Goal: Information Seeking & Learning: Stay updated

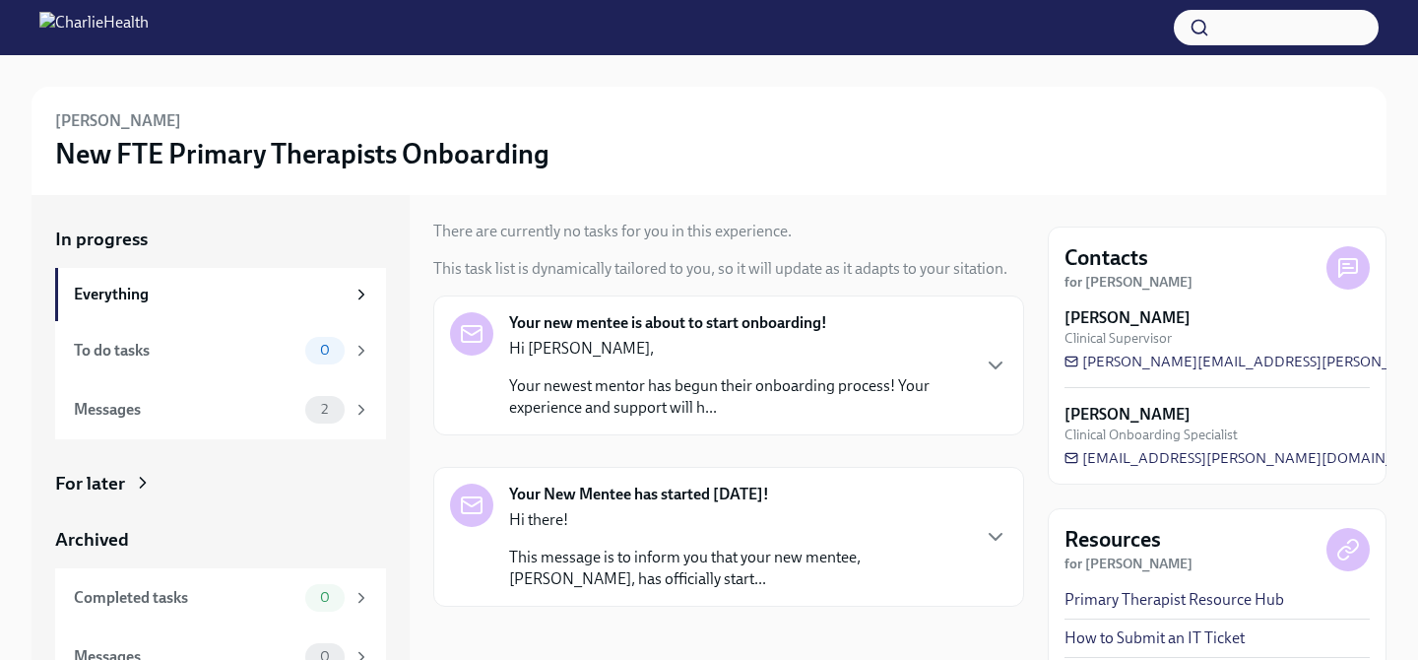
scroll to position [56, 0]
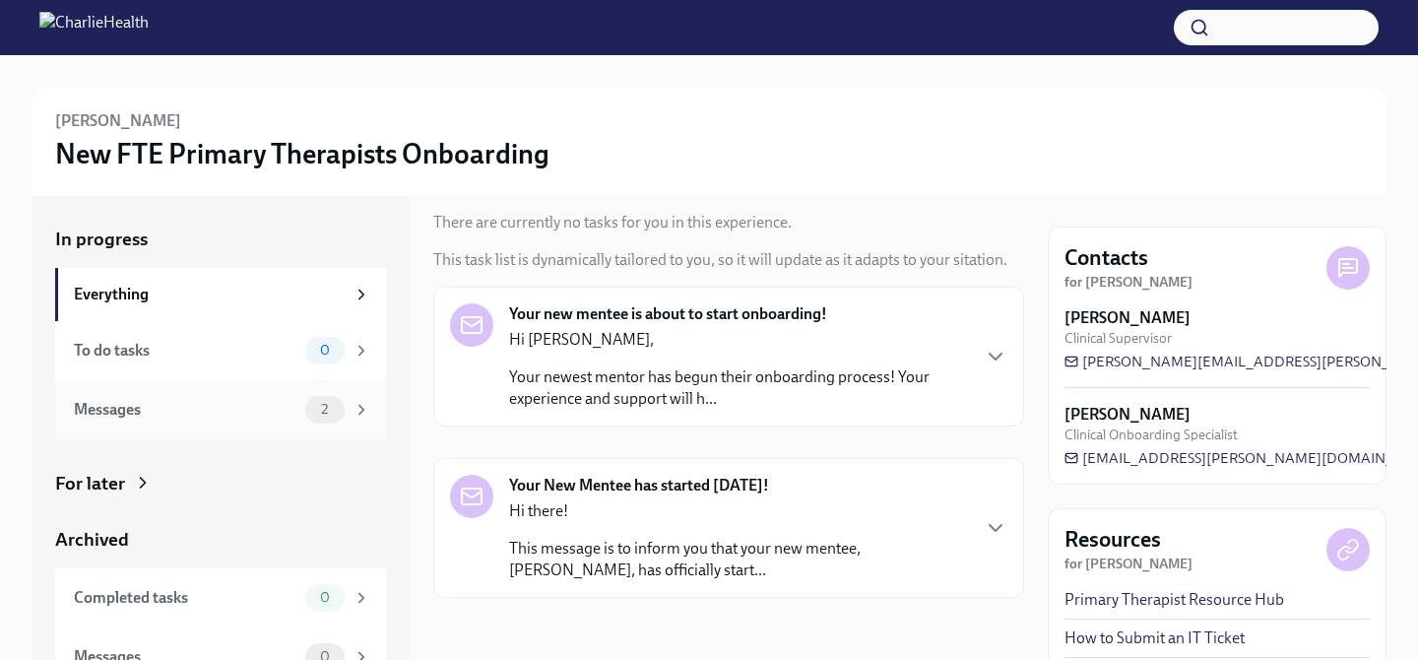
click at [160, 428] on div "Messages 2" at bounding box center [220, 409] width 331 height 59
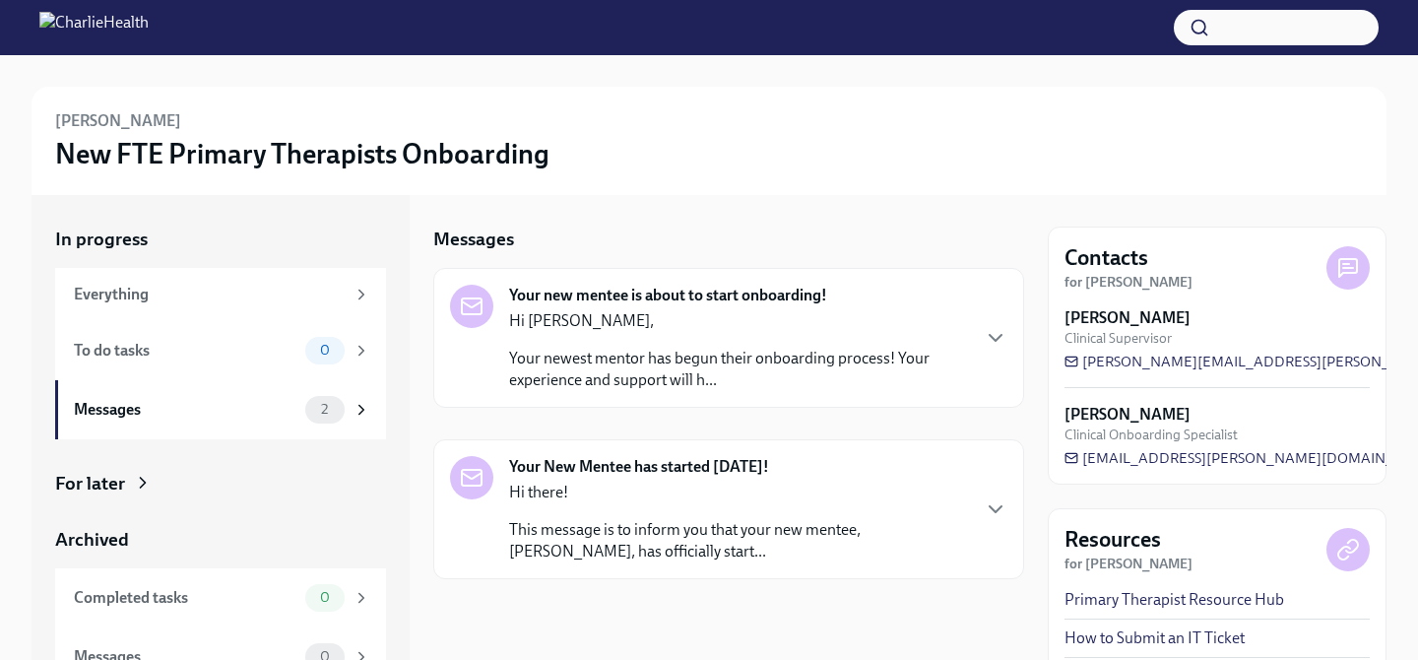
click at [788, 404] on div "Your new mentee is about to start onboarding! Hi [PERSON_NAME], Your newest men…" at bounding box center [728, 338] width 591 height 140
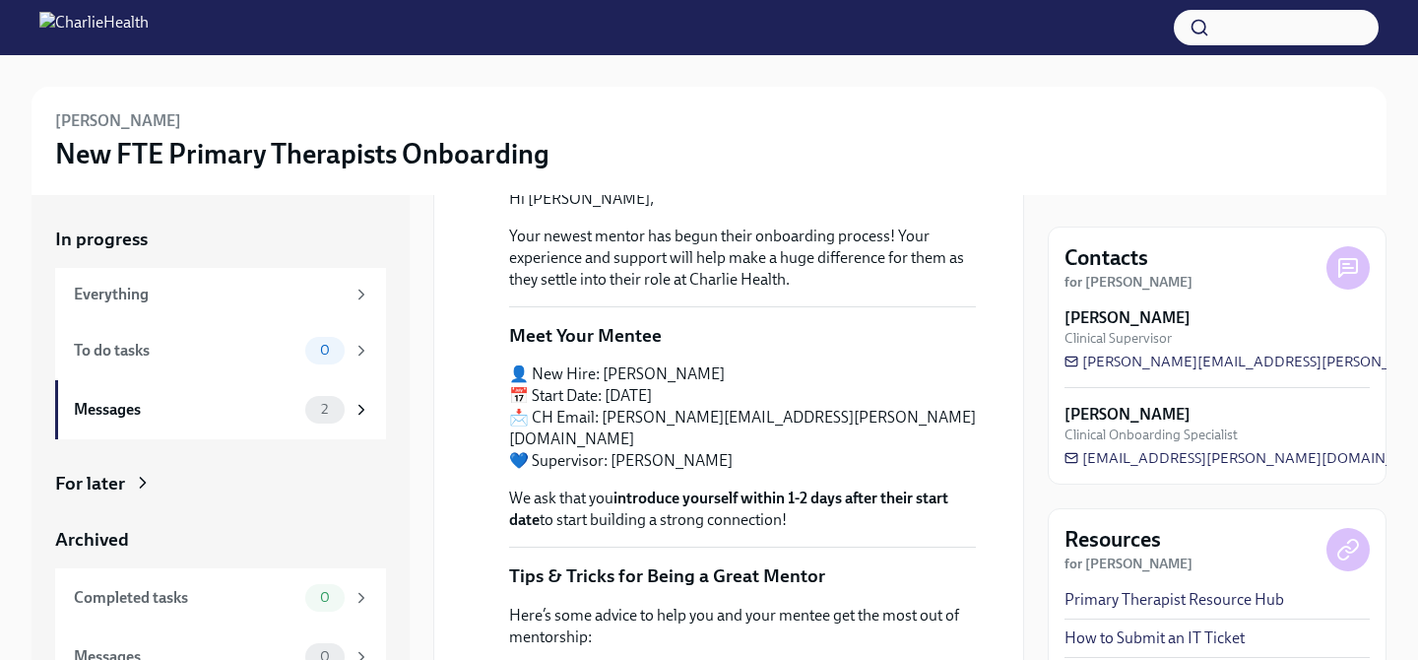
scroll to position [183, 0]
drag, startPoint x: 504, startPoint y: 484, endPoint x: 825, endPoint y: 517, distance: 322.6
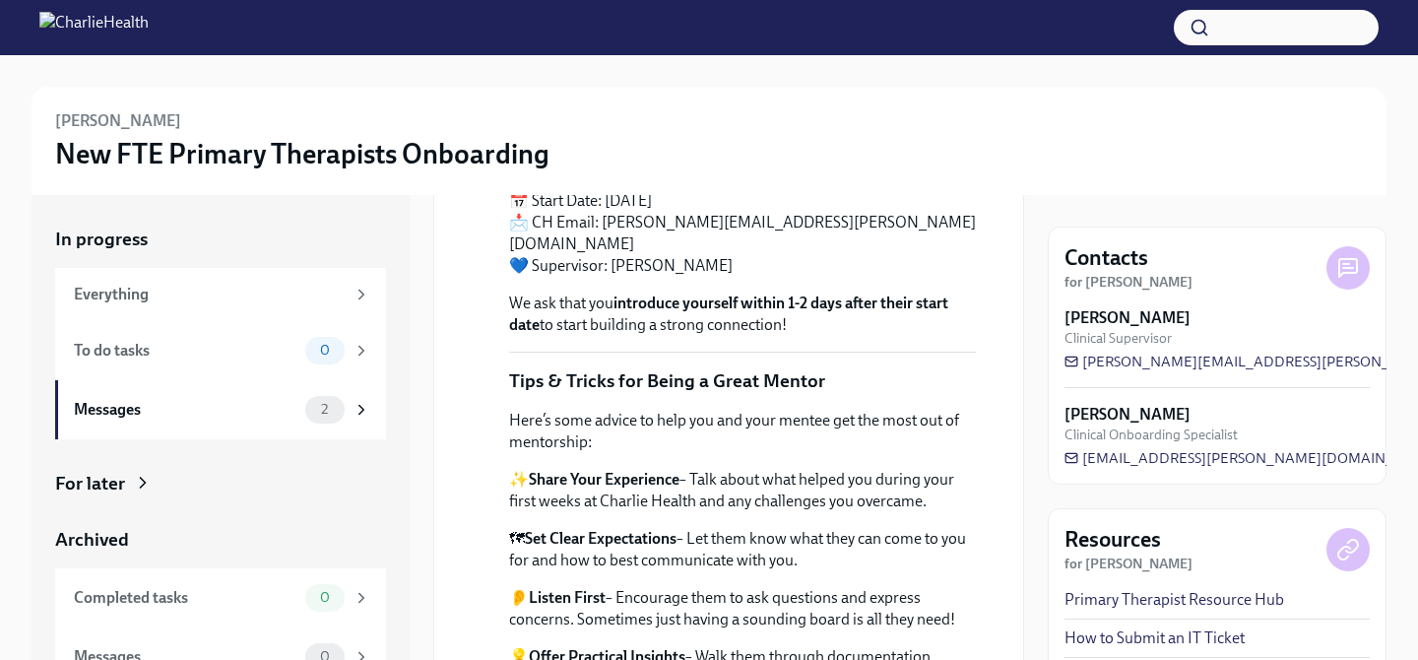
scroll to position [404, 0]
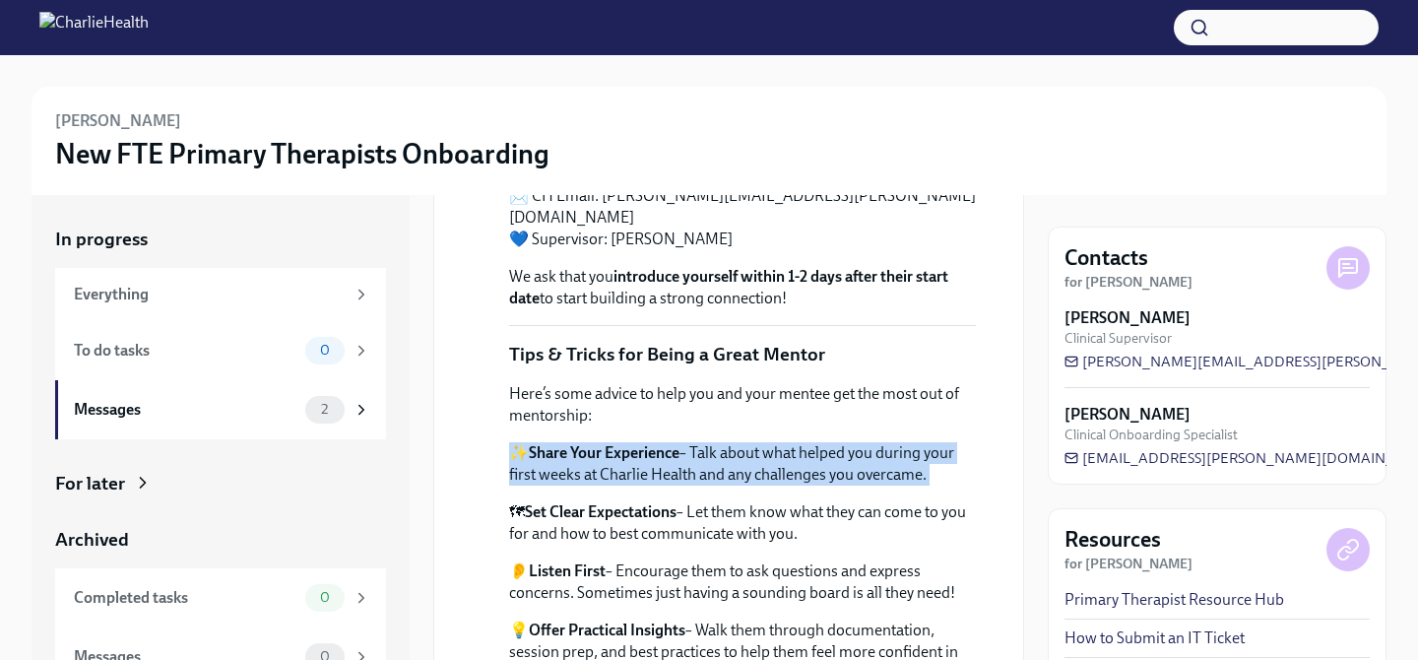
drag, startPoint x: 509, startPoint y: 434, endPoint x: 924, endPoint y: 474, distance: 417.4
click at [924, 474] on div "Here’s some advice to help you and your mentee get the most out of mentorship: …" at bounding box center [742, 592] width 467 height 419
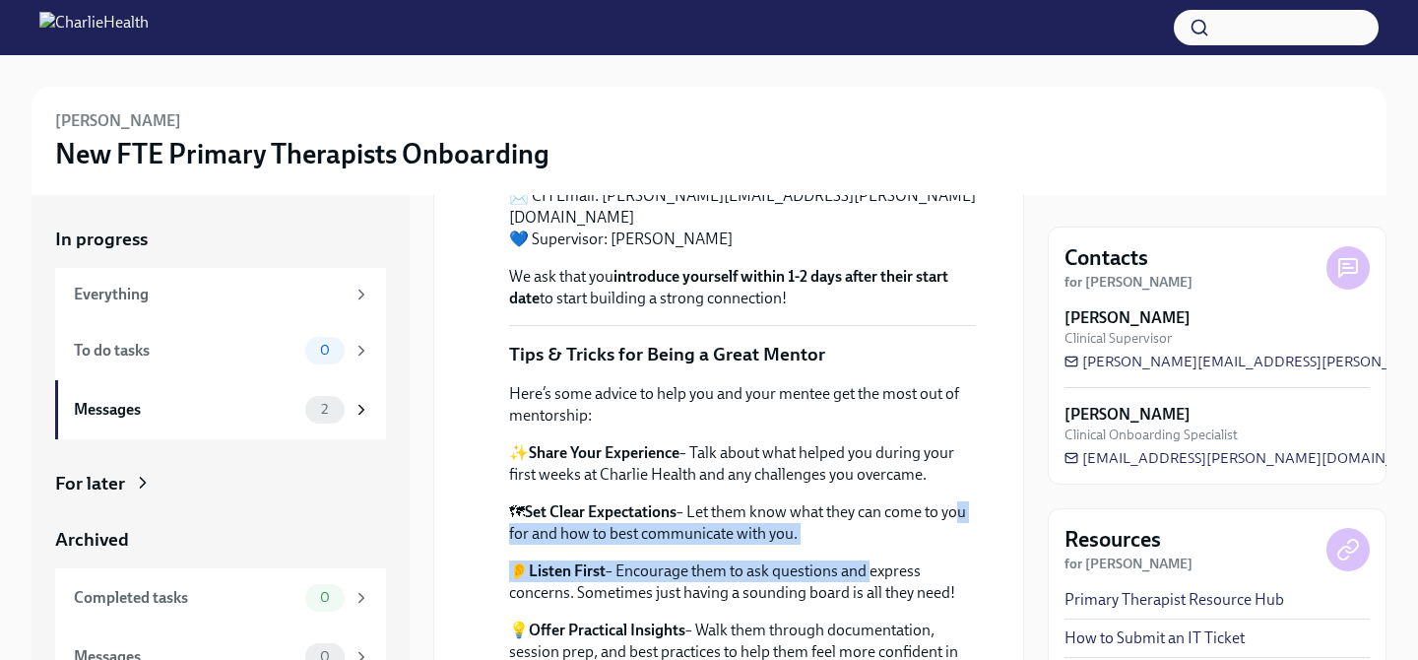
drag, startPoint x: 515, startPoint y: 509, endPoint x: 869, endPoint y: 550, distance: 356.8
click at [869, 550] on div "Here’s some advice to help you and your mentee get the most out of mentorship: …" at bounding box center [742, 592] width 467 height 419
click at [869, 560] on p "👂 Listen First – Encourage them to ask questions and express concerns. Sometime…" at bounding box center [742, 581] width 467 height 43
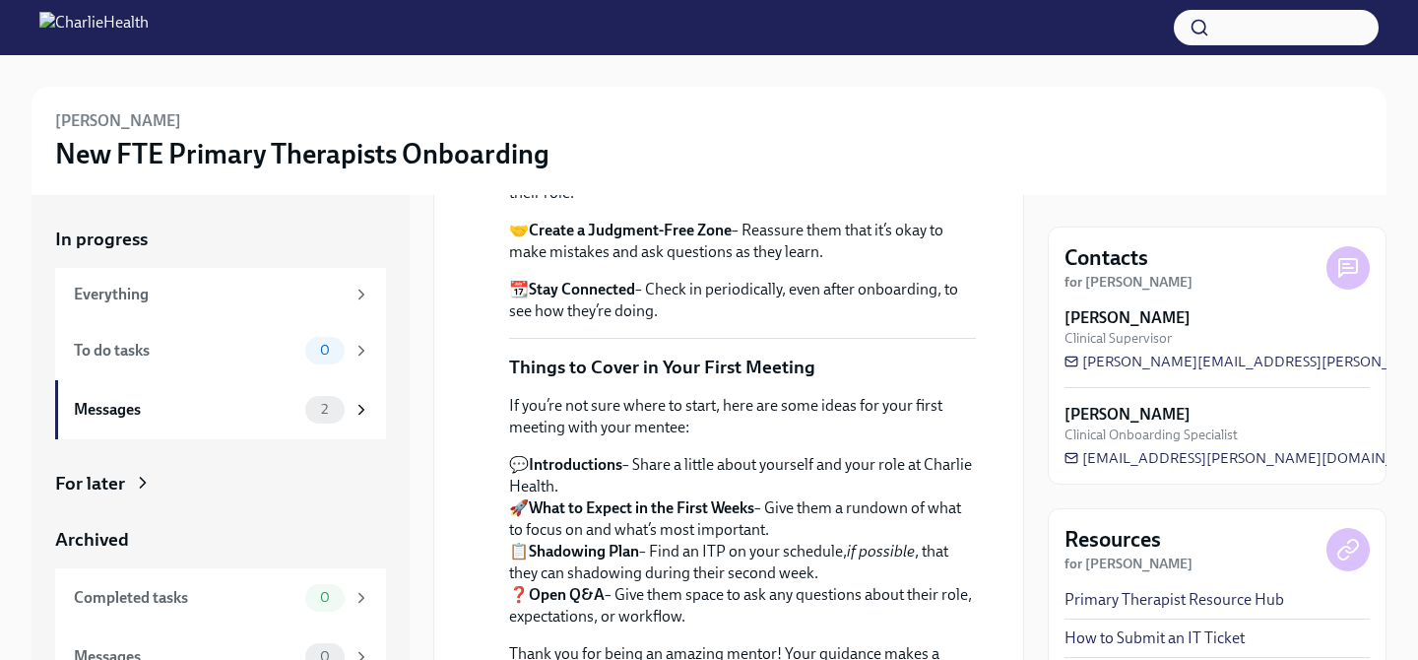
scroll to position [977, 0]
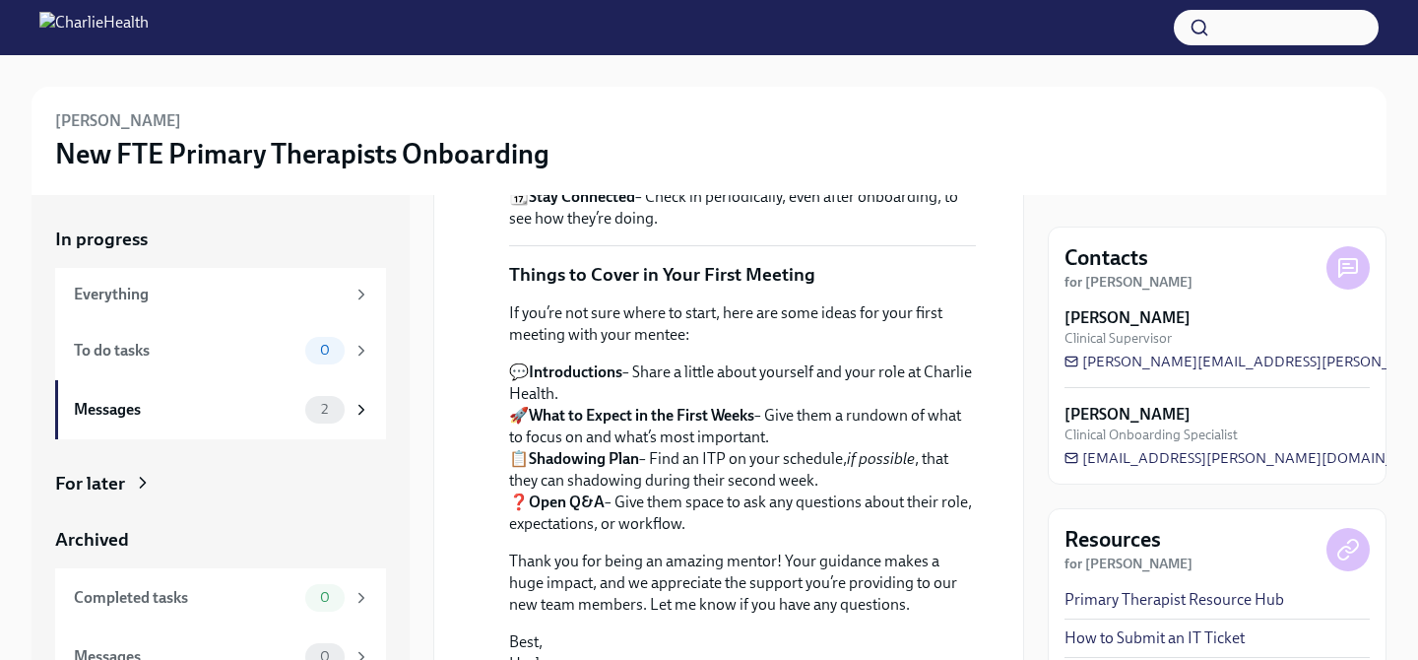
drag, startPoint x: 640, startPoint y: 385, endPoint x: 480, endPoint y: 377, distance: 159.7
click at [480, 377] on div "[DATE] Hi [PERSON_NAME], Your newest mentor has begun their onboarding process!…" at bounding box center [728, 17] width 557 height 1316
drag, startPoint x: 474, startPoint y: 392, endPoint x: 840, endPoint y: 427, distance: 367.9
click at [840, 427] on div "[DATE] Hi [PERSON_NAME], Your newest mentor has begun their onboarding process!…" at bounding box center [728, 17] width 557 height 1316
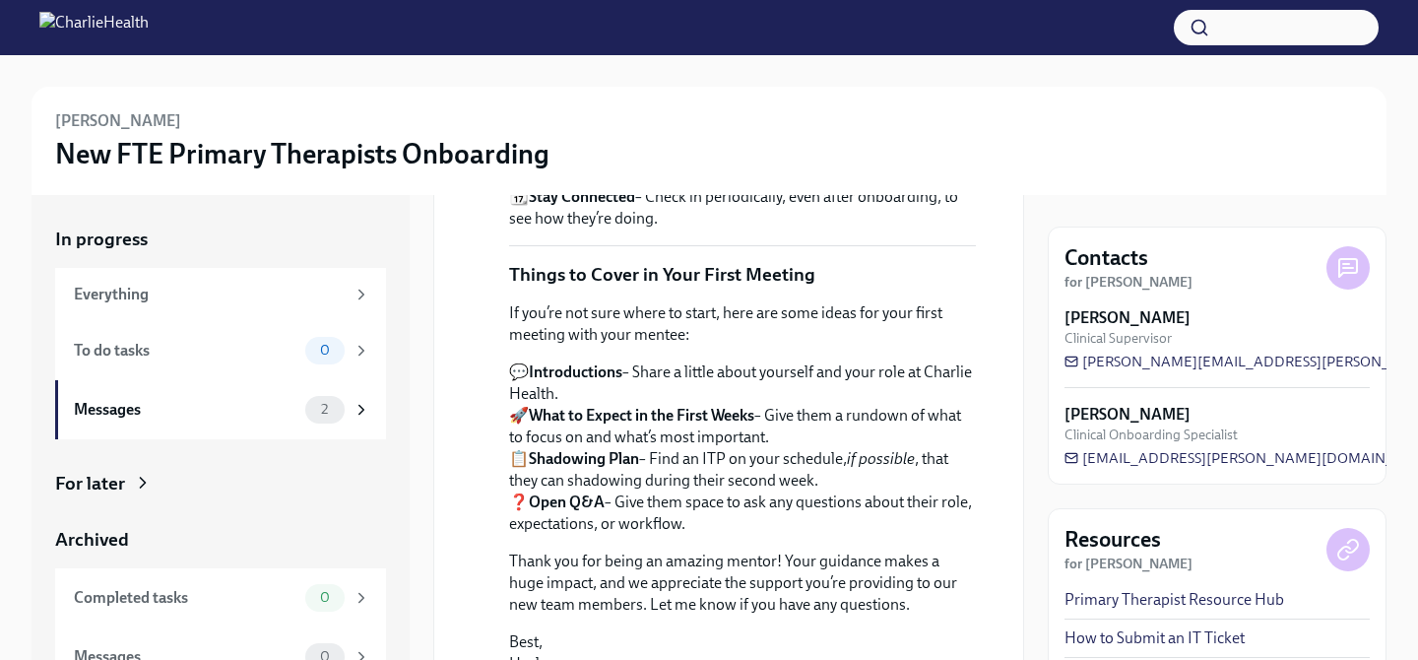
click at [839, 427] on p "💬 Introductions – Share a little about yourself and your role at Charlie Health…" at bounding box center [742, 447] width 467 height 173
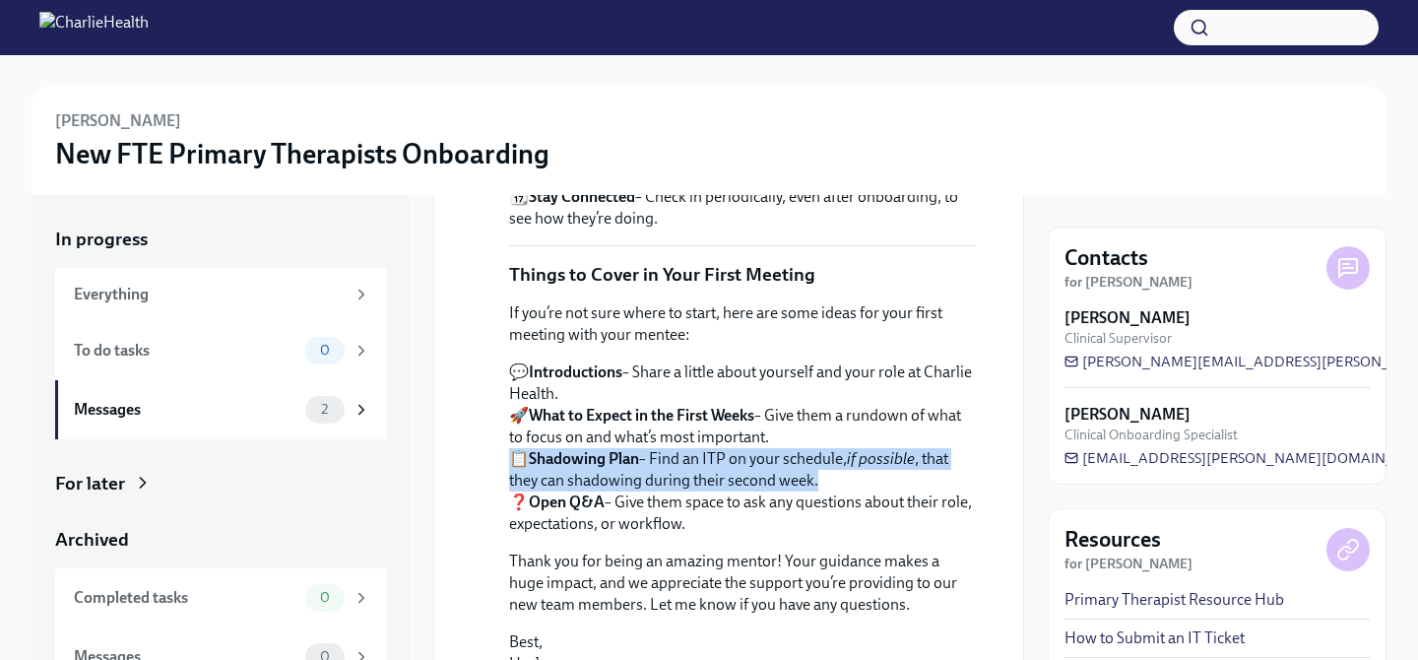
drag, startPoint x: 786, startPoint y: 471, endPoint x: 491, endPoint y: 444, distance: 295.5
click at [491, 444] on div "[DATE] Hi [PERSON_NAME], Your newest mentor has begun their onboarding process!…" at bounding box center [728, 17] width 557 height 1316
drag, startPoint x: 491, startPoint y: 444, endPoint x: 844, endPoint y: 461, distance: 352.8
click at [844, 461] on div "[DATE] Hi [PERSON_NAME], Your newest mentor has begun their onboarding process!…" at bounding box center [728, 17] width 557 height 1316
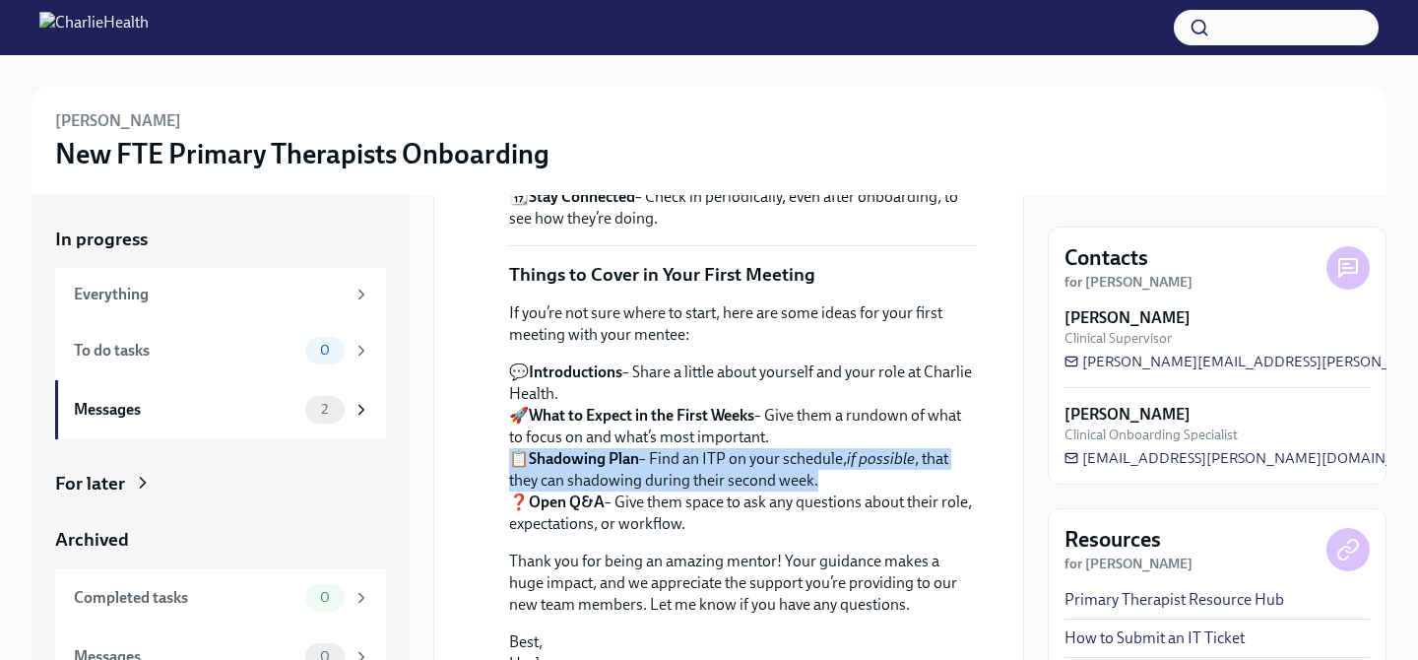
click at [844, 461] on p "💬 Introductions – Share a little about yourself and your role at Charlie Health…" at bounding box center [742, 447] width 467 height 173
drag, startPoint x: 530, startPoint y: 490, endPoint x: 750, endPoint y: 515, distance: 221.9
click at [750, 515] on p "💬 Introductions – Share a little about yourself and your role at Charlie Health…" at bounding box center [742, 447] width 467 height 173
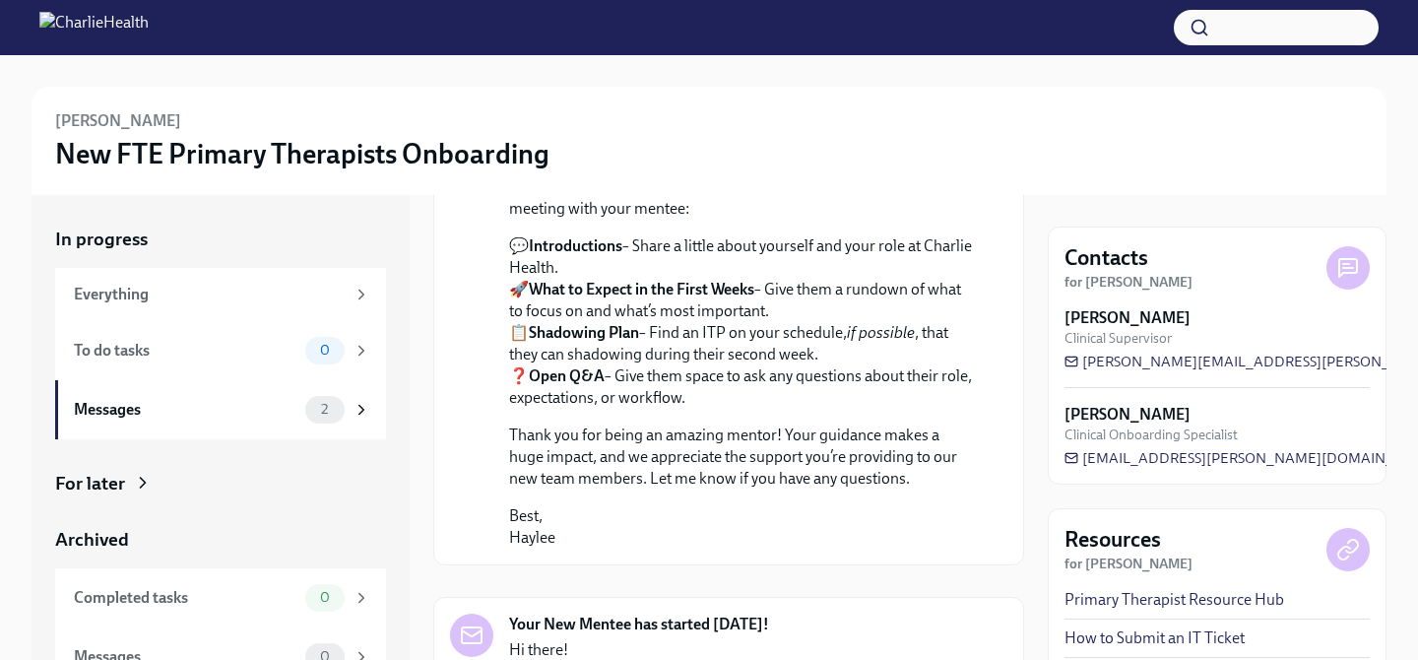
scroll to position [1228, 0]
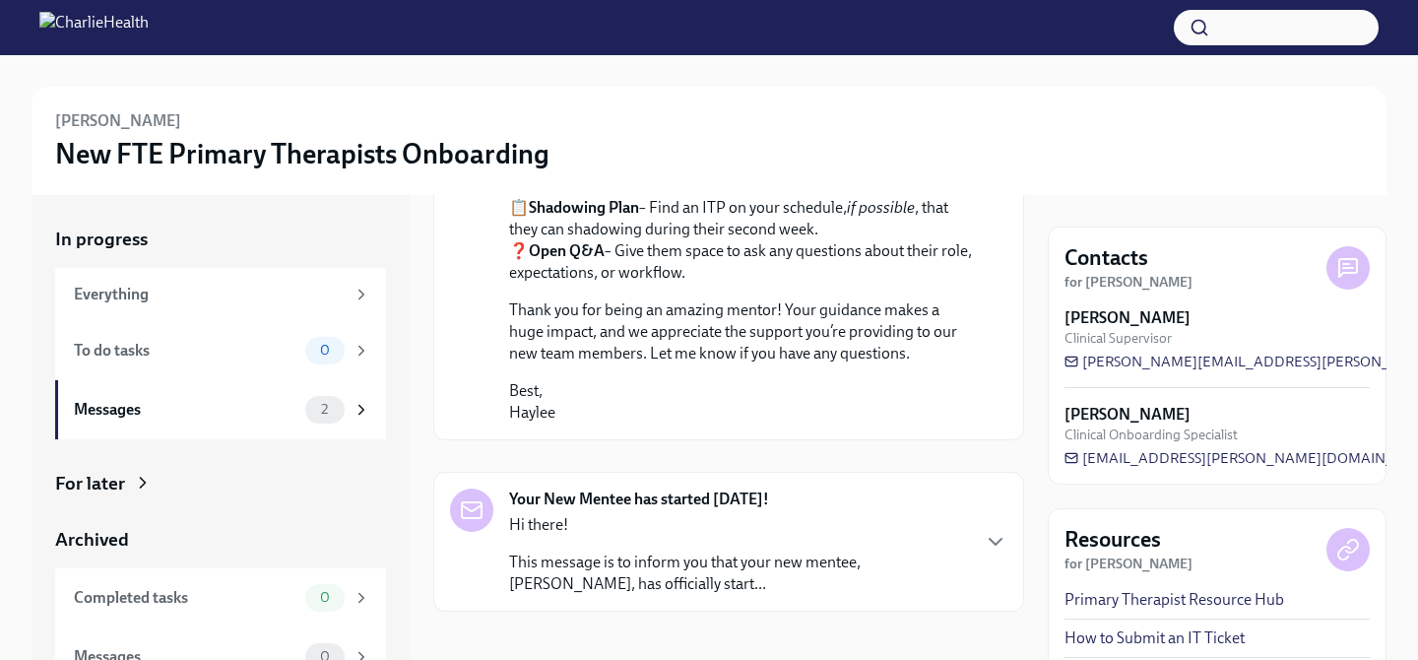
click at [750, 515] on p "Hi there!" at bounding box center [738, 525] width 459 height 22
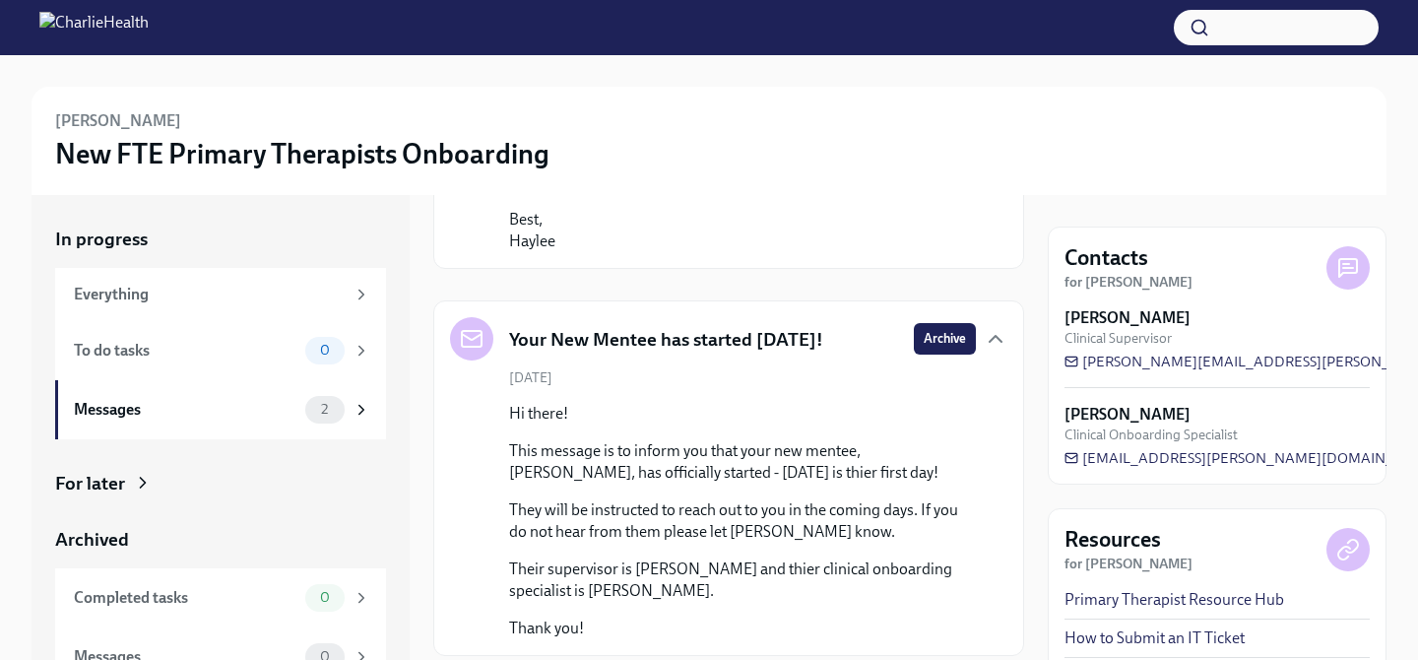
scroll to position [1443, 0]
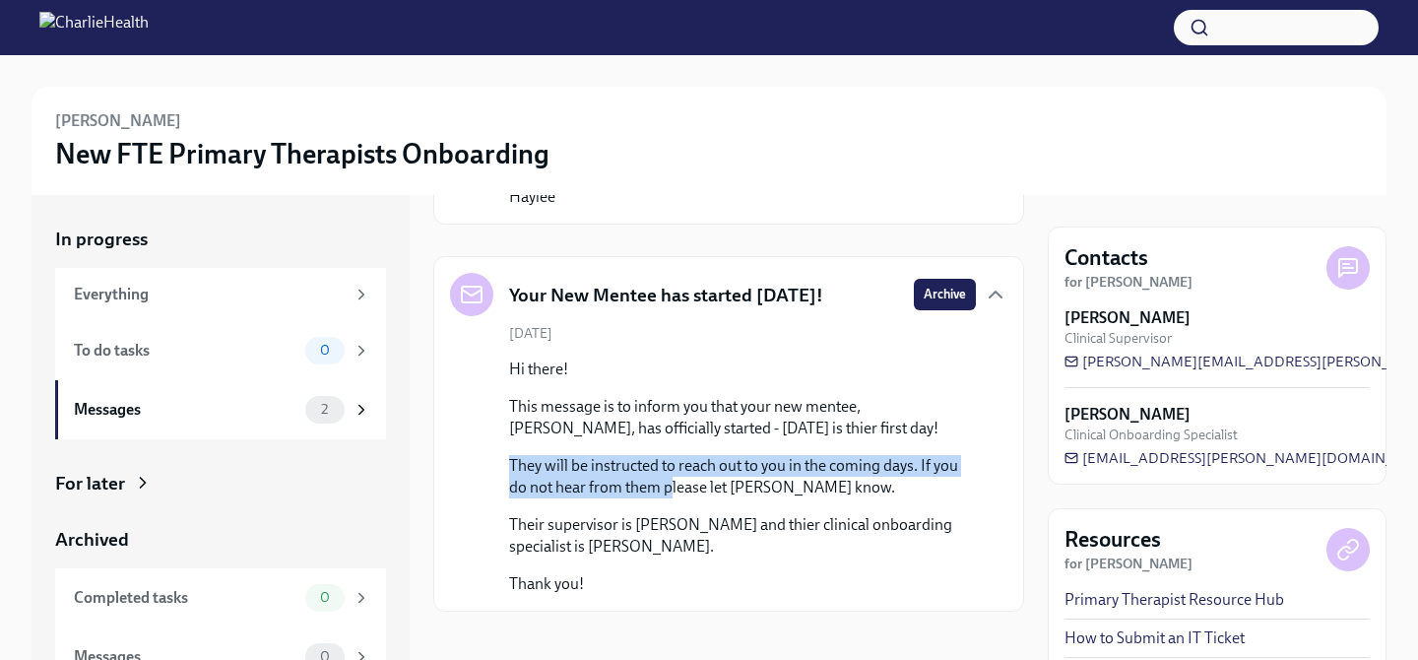
drag, startPoint x: 502, startPoint y: 454, endPoint x: 670, endPoint y: 470, distance: 169.1
click at [670, 470] on div "[DATE] Hi there! This message is to inform you that your new mentee, [PERSON_NA…" at bounding box center [728, 459] width 557 height 271
click at [670, 470] on p "They will be instructed to reach out to you in the coming days. If you do not h…" at bounding box center [742, 476] width 467 height 43
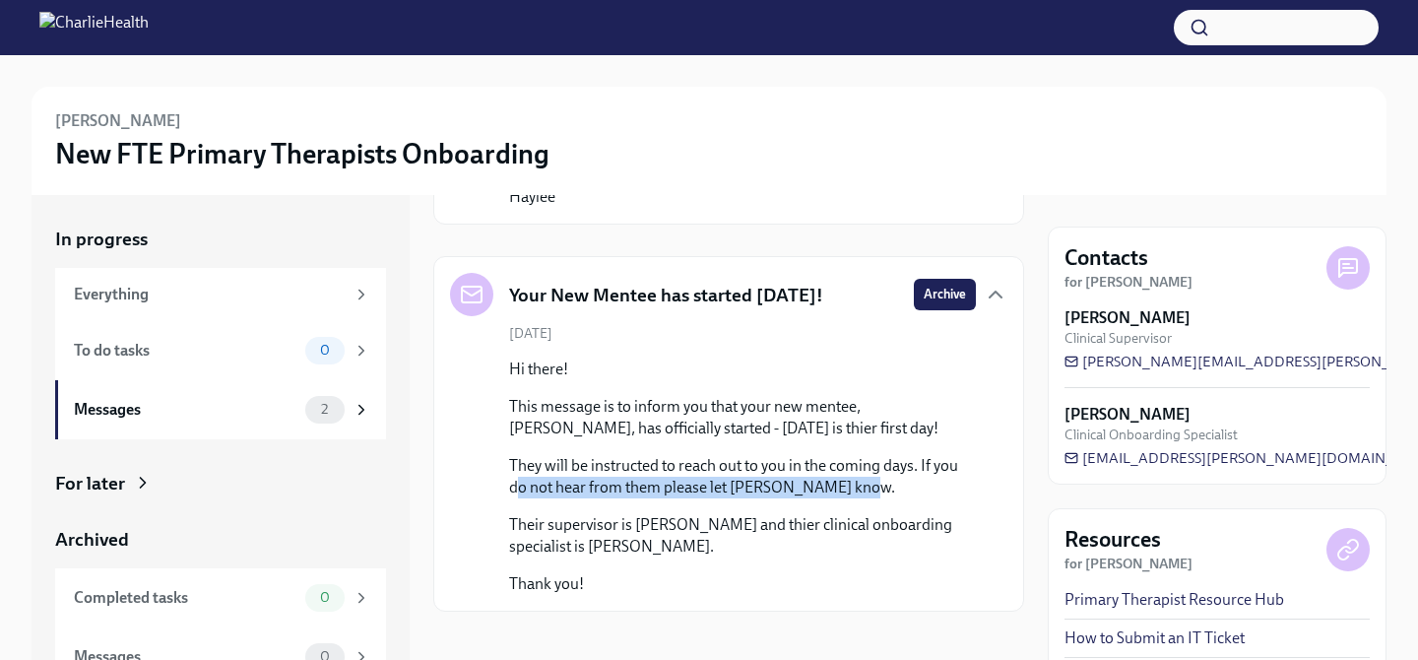
drag, startPoint x: 520, startPoint y: 481, endPoint x: 871, endPoint y: 482, distance: 351.4
click at [871, 482] on p "They will be instructed to reach out to you in the coming days. If you do not h…" at bounding box center [742, 476] width 467 height 43
drag, startPoint x: 756, startPoint y: 538, endPoint x: 456, endPoint y: 493, distance: 303.6
click at [456, 493] on div "[DATE] Hi there! This message is to inform you that your new mentee, [PERSON_NA…" at bounding box center [728, 459] width 557 height 271
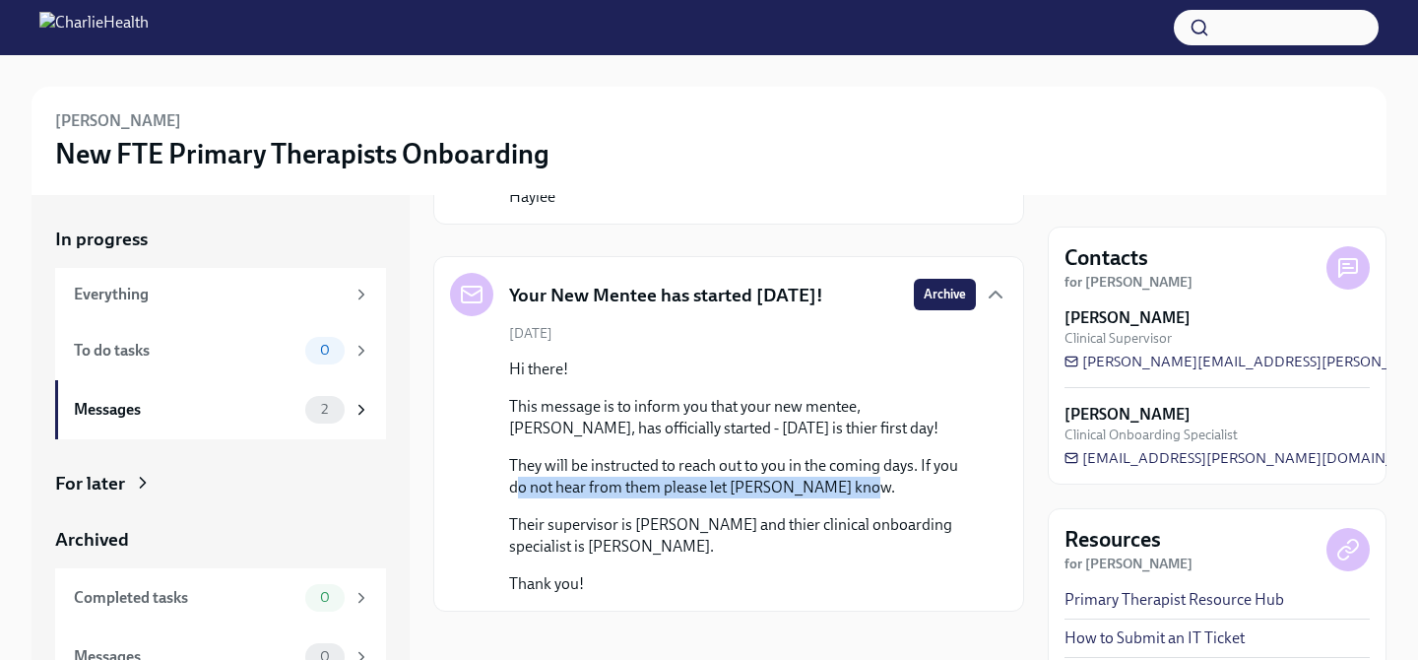
click at [456, 493] on div "[DATE] Hi there! This message is to inform you that your new mentee, [PERSON_NA…" at bounding box center [728, 459] width 557 height 271
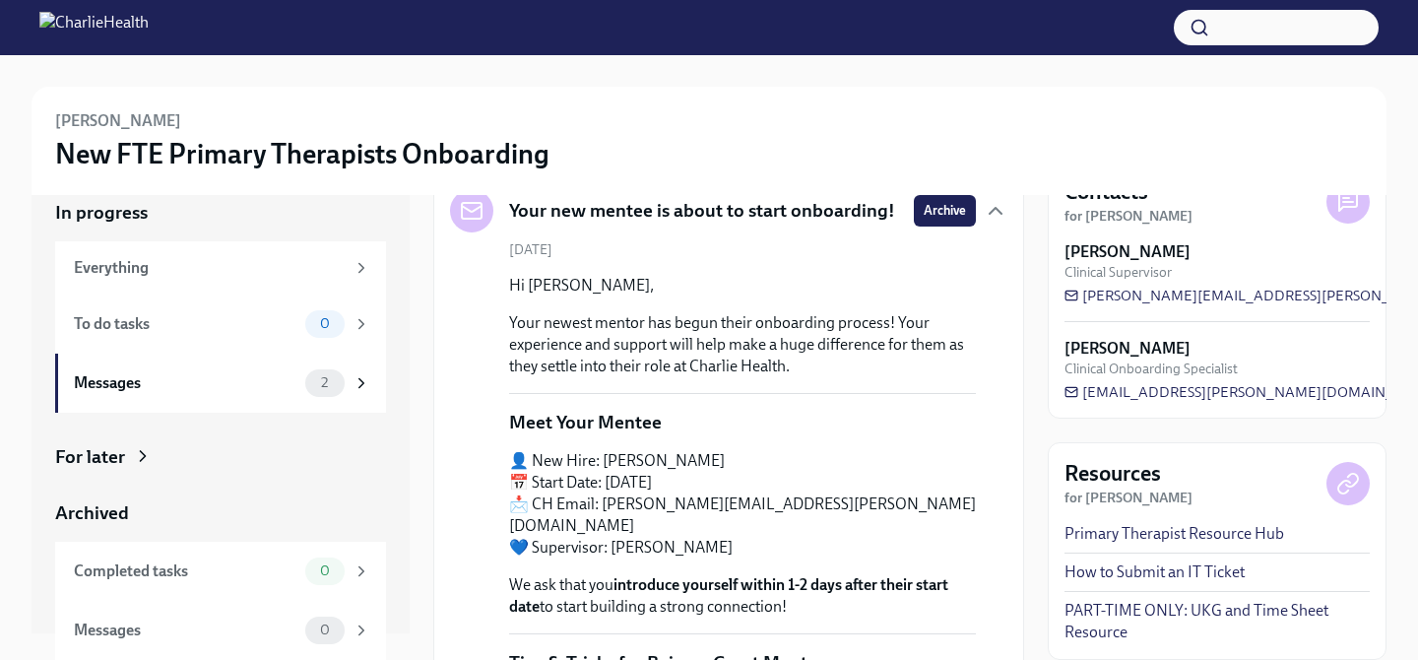
scroll to position [98, 0]
